Goal: Information Seeking & Learning: Learn about a topic

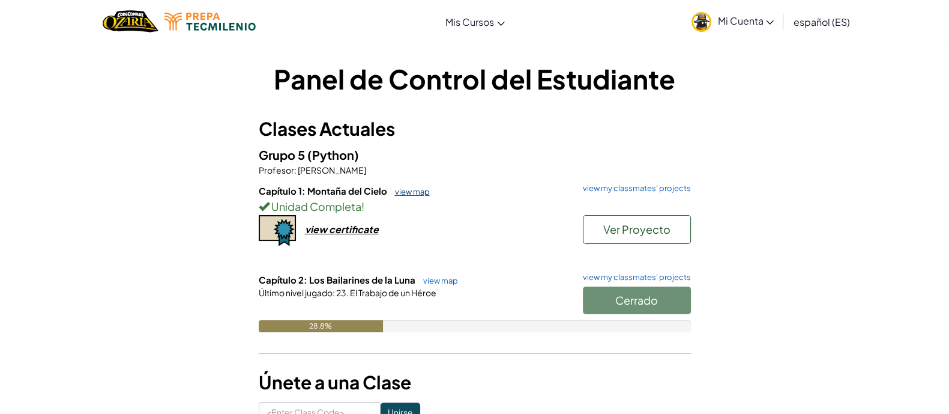
click at [411, 191] on link "view map" at bounding box center [409, 192] width 41 height 10
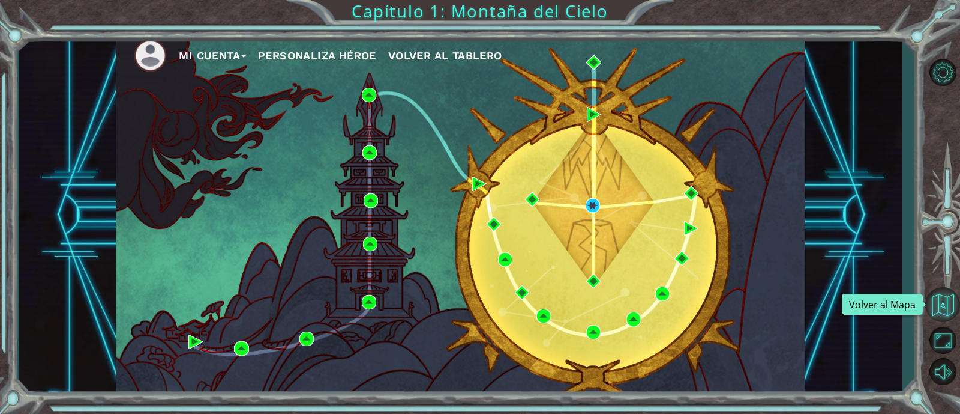
click at [943, 315] on button "Volver al Mapa" at bounding box center [943, 304] width 35 height 35
click at [436, 55] on span "Volver al Tablero" at bounding box center [445, 55] width 114 height 13
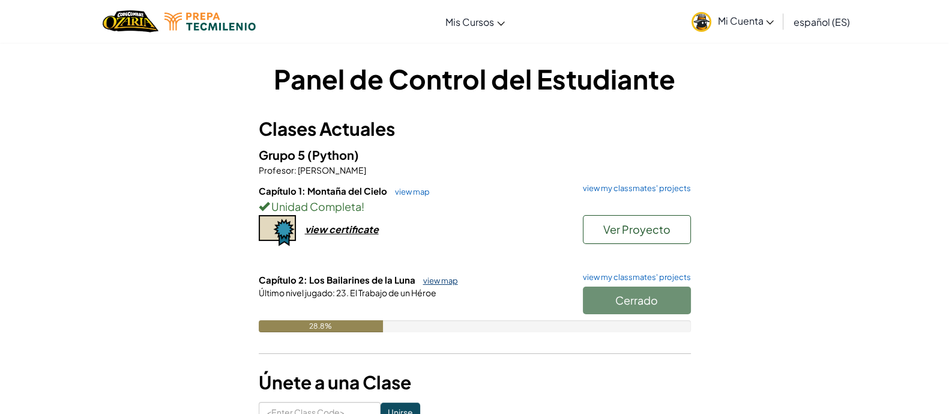
click at [433, 282] on link "view map" at bounding box center [437, 281] width 41 height 10
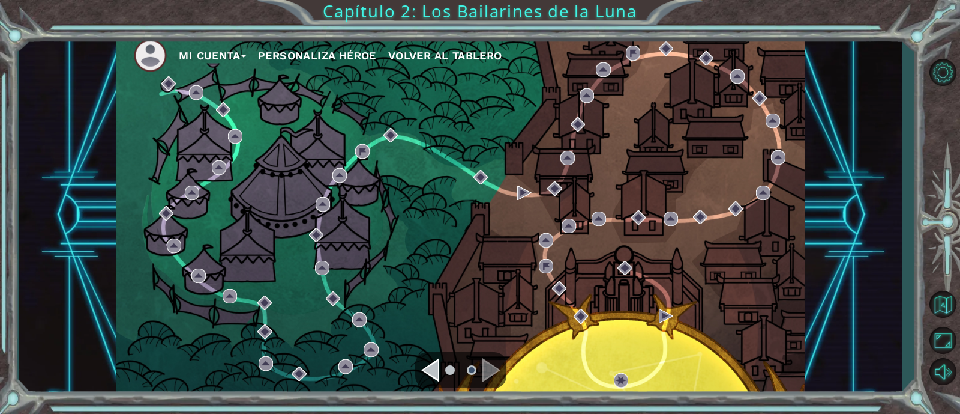
click at [431, 369] on div "Navigate to the previous page" at bounding box center [430, 370] width 18 height 24
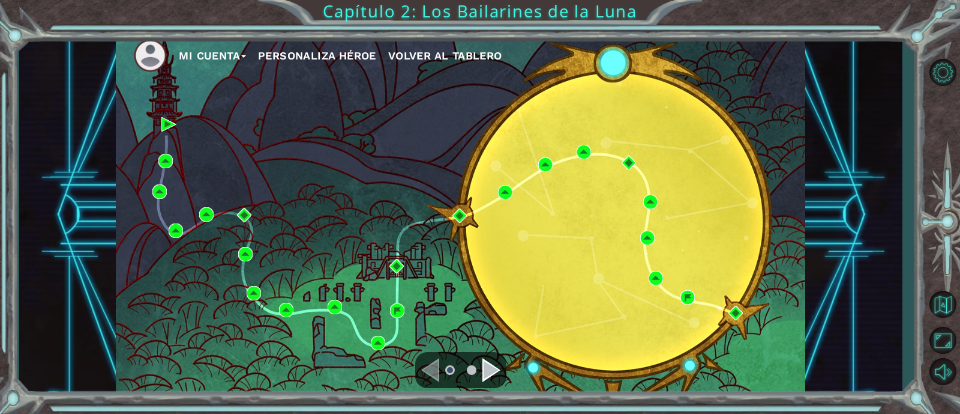
click at [492, 368] on div "Navigate to the next page" at bounding box center [492, 370] width 18 height 24
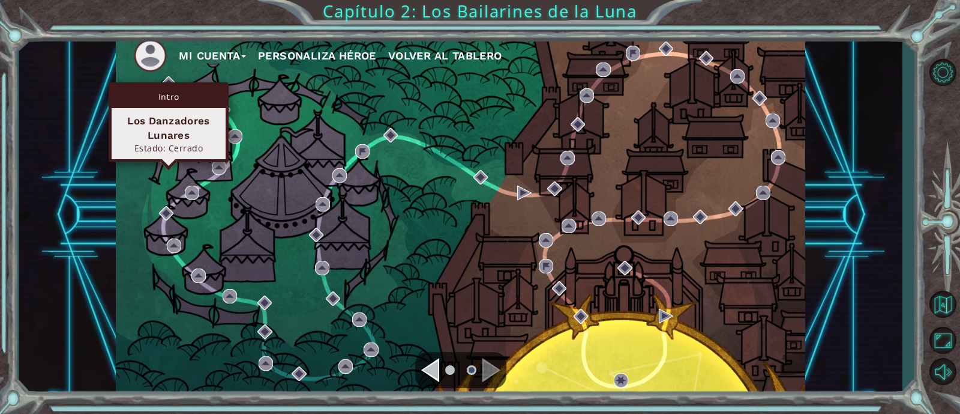
click at [170, 87] on div "Intro" at bounding box center [169, 96] width 114 height 23
click at [167, 79] on img at bounding box center [168, 83] width 14 height 14
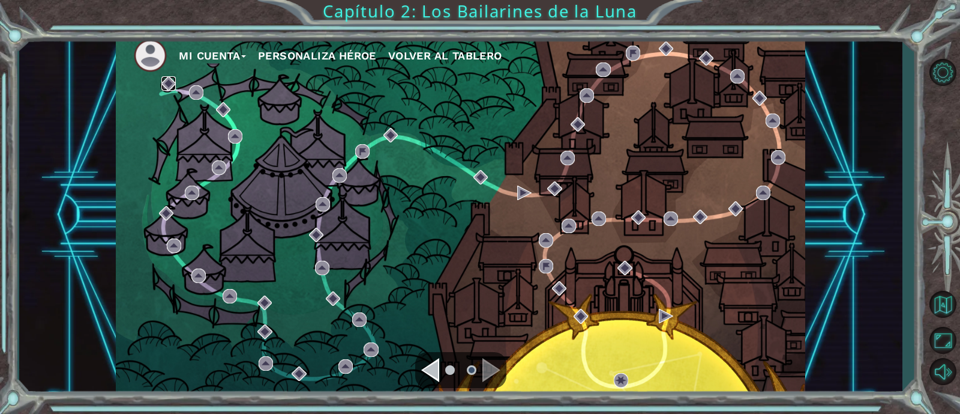
click at [167, 79] on img at bounding box center [168, 83] width 14 height 14
click at [193, 100] on div "Mi Cuenta Personaliza Héroe Volver al Tablero" at bounding box center [461, 215] width 690 height 364
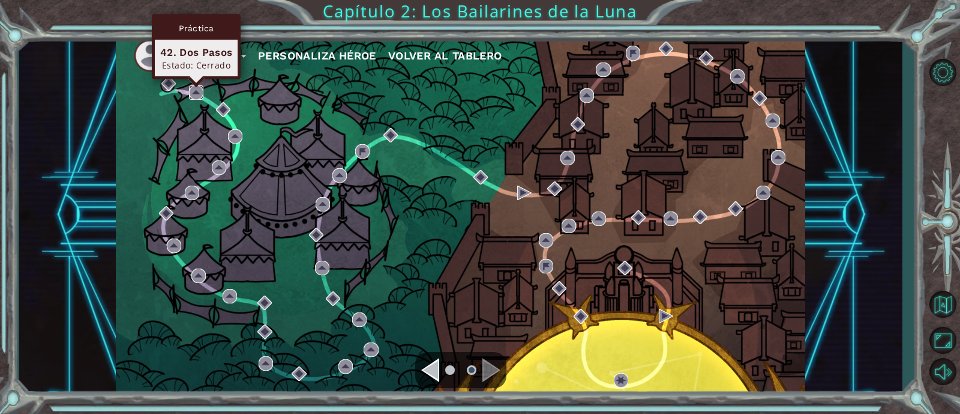
click at [195, 95] on img at bounding box center [196, 92] width 14 height 14
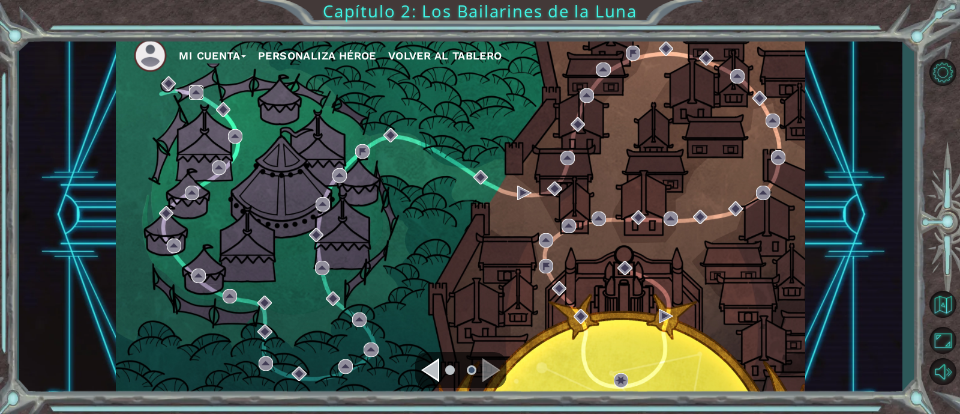
click at [195, 95] on img at bounding box center [196, 92] width 14 height 14
